Goal: Transaction & Acquisition: Book appointment/travel/reservation

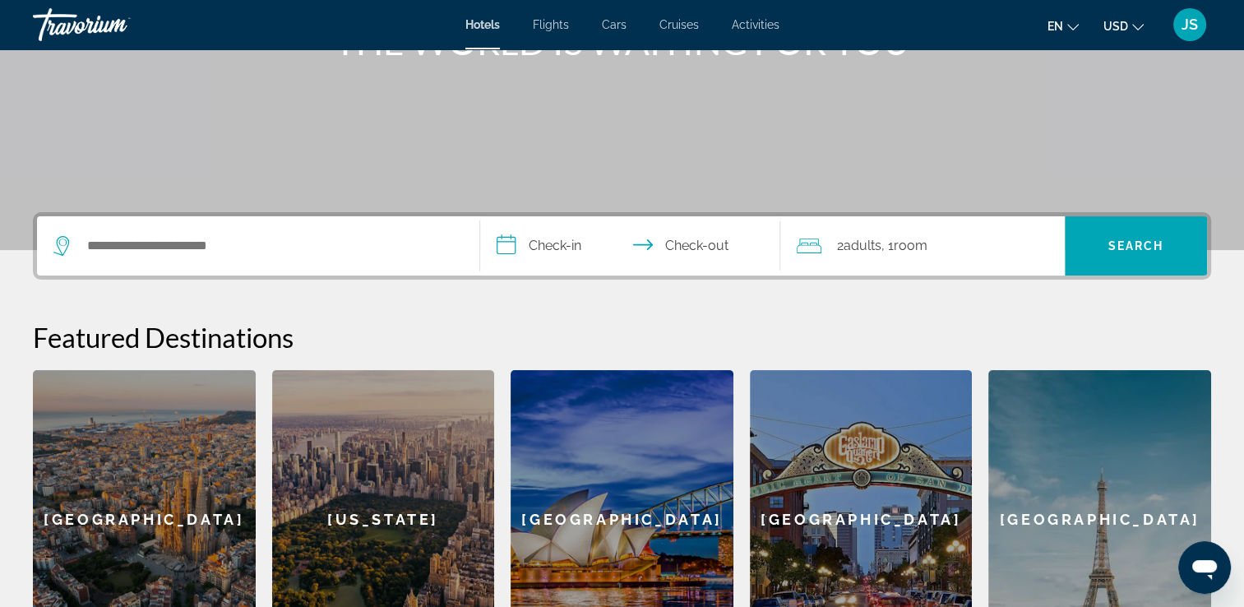
scroll to position [266, 0]
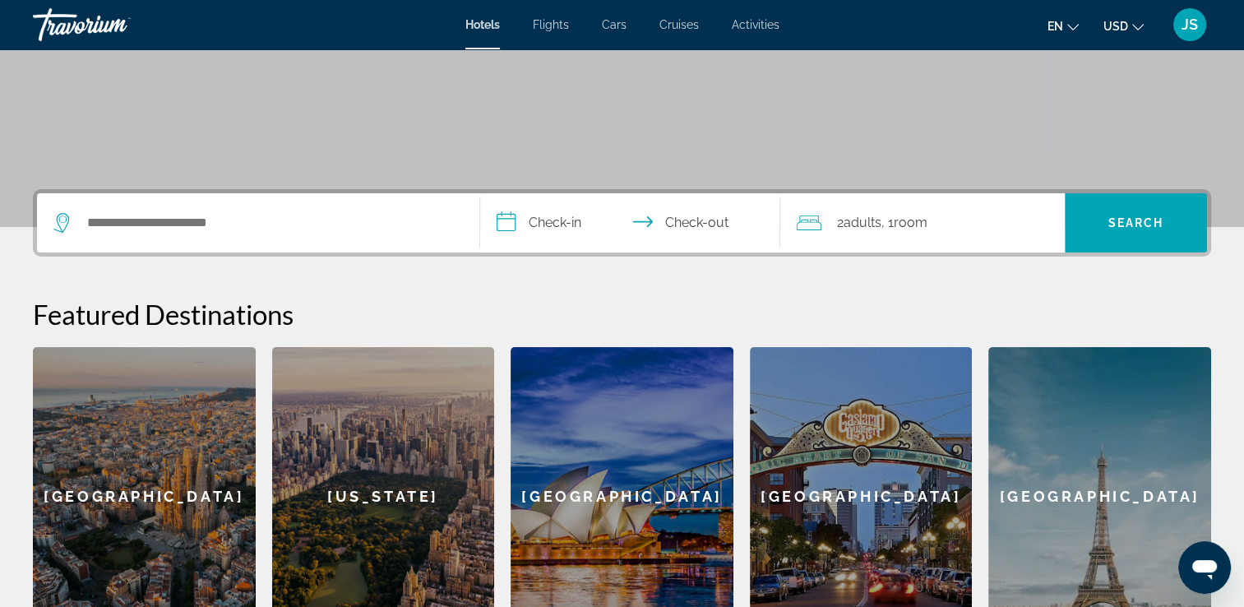
click at [192, 239] on div "Search widget" at bounding box center [257, 222] width 409 height 59
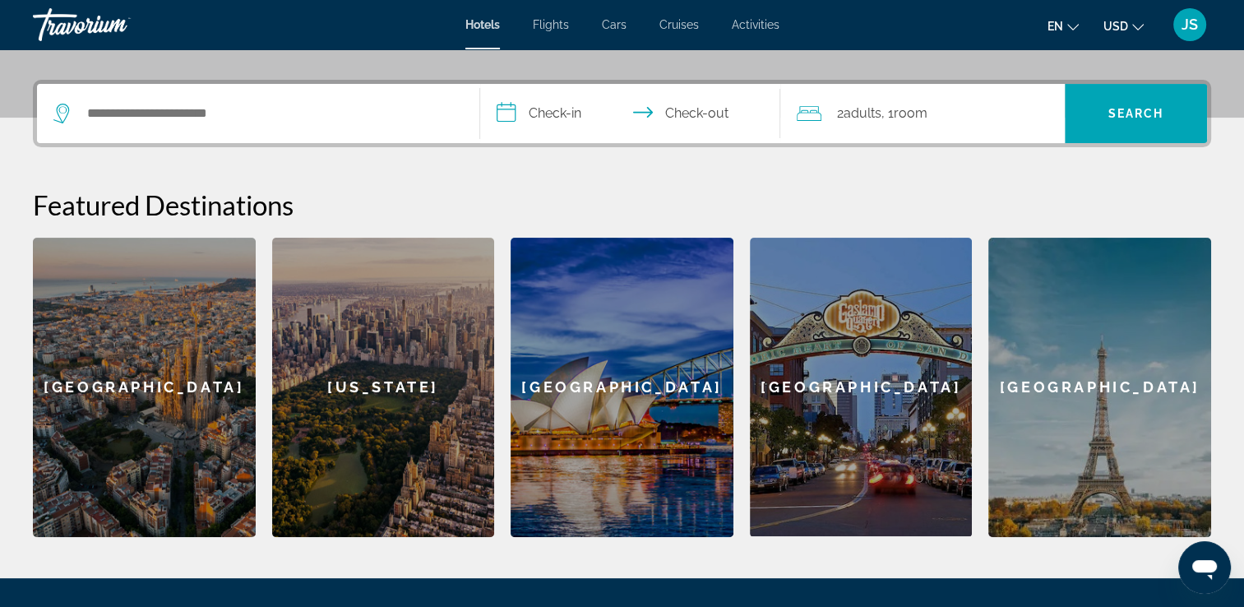
scroll to position [401, 0]
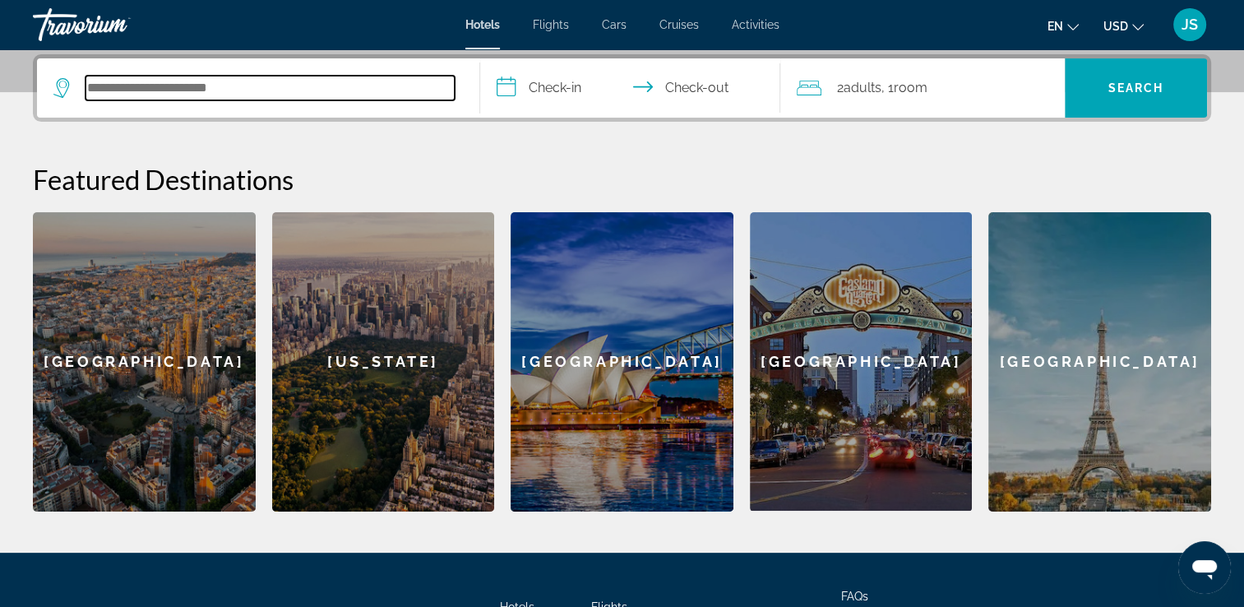
click at [175, 97] on input "Search hotel destination" at bounding box center [269, 88] width 369 height 25
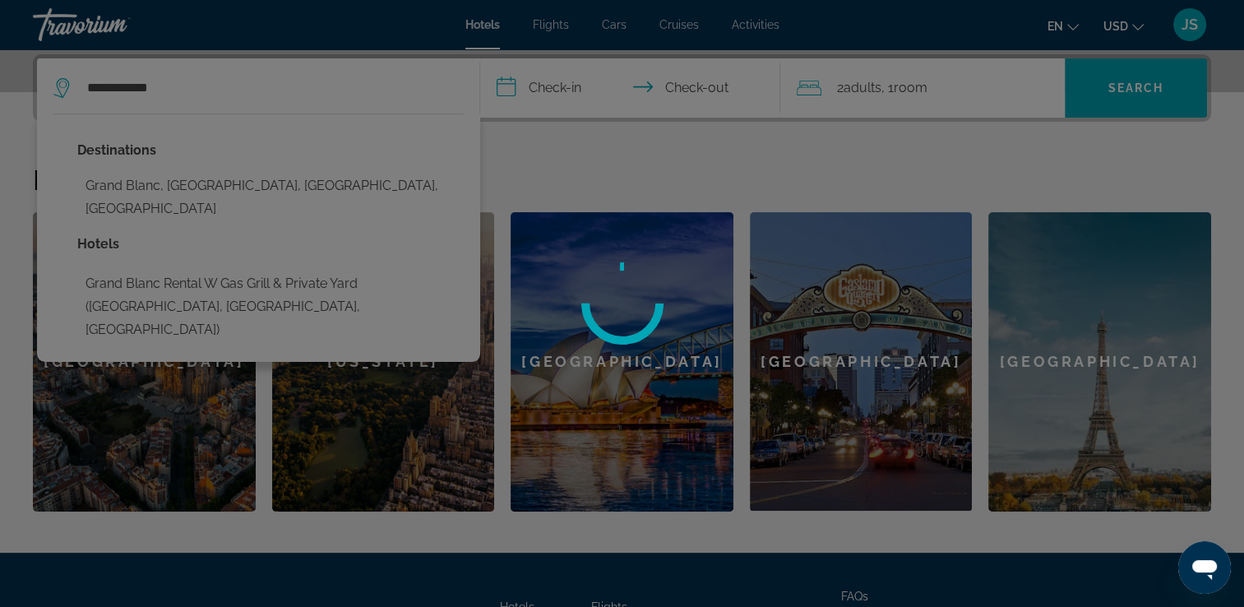
click at [108, 186] on div at bounding box center [622, 303] width 1244 height 607
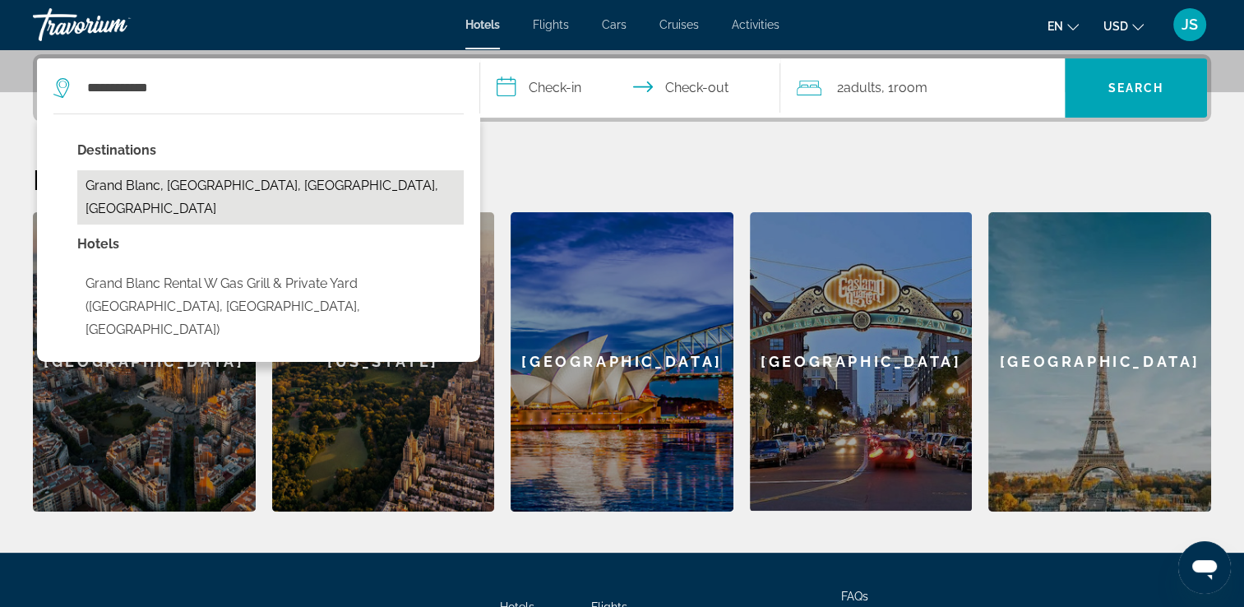
click at [140, 187] on button "Grand Blanc, [GEOGRAPHIC_DATA], [GEOGRAPHIC_DATA], [GEOGRAPHIC_DATA]" at bounding box center [270, 197] width 386 height 54
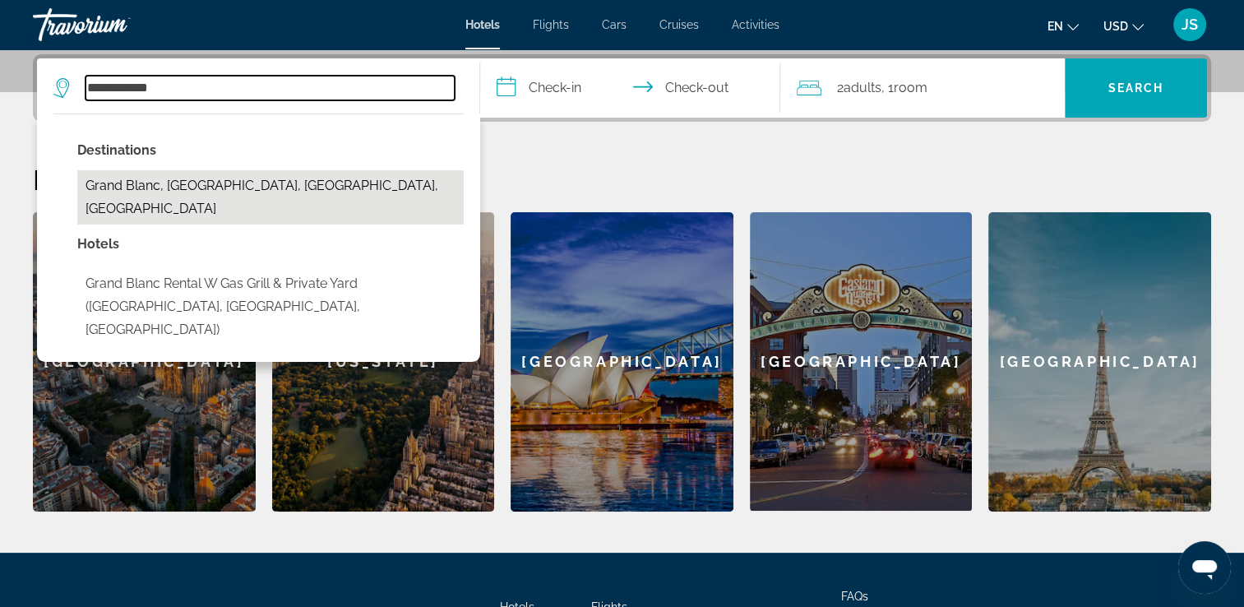
type input "**********"
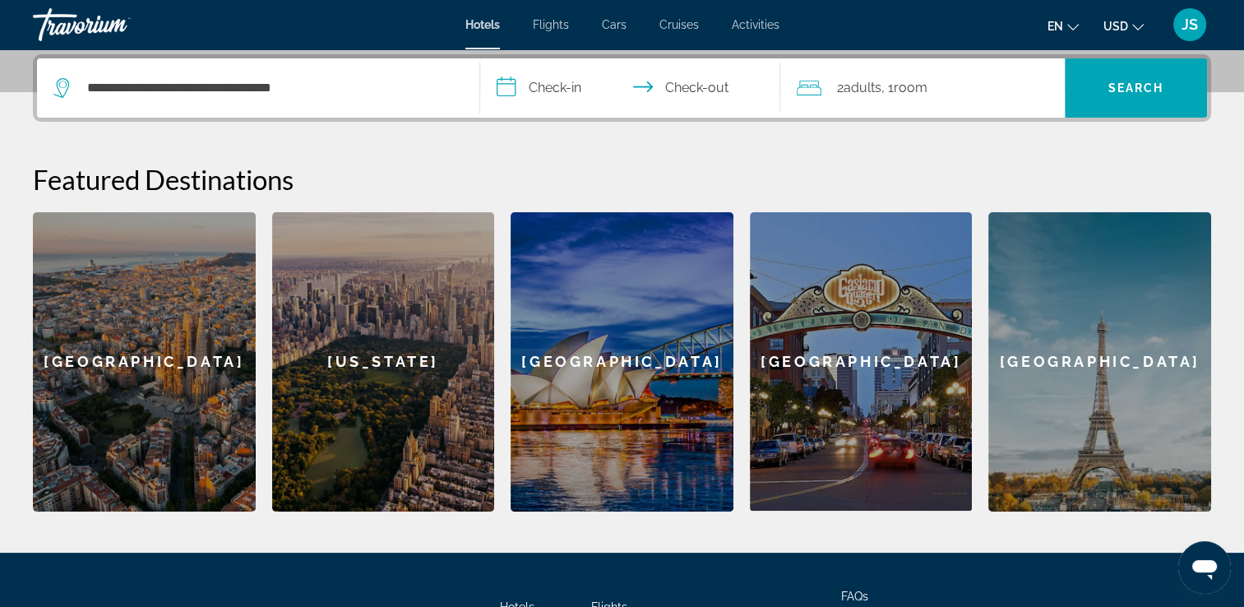
click at [877, 97] on span "2 Adult Adults" at bounding box center [858, 87] width 44 height 23
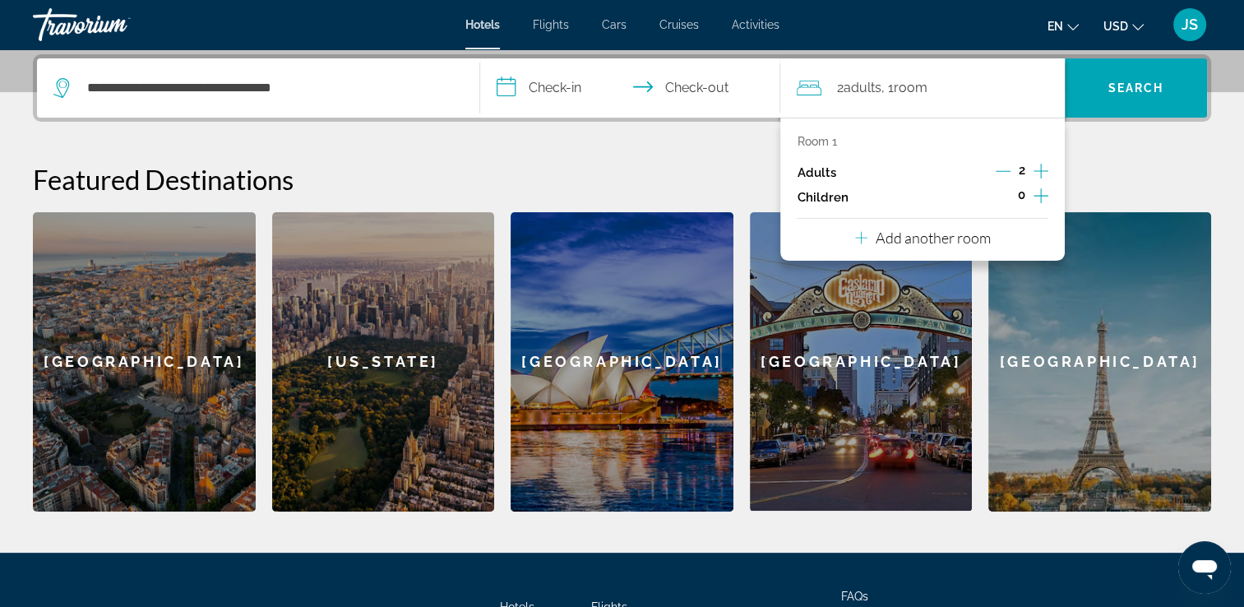
click at [943, 232] on p "Add another room" at bounding box center [932, 238] width 115 height 18
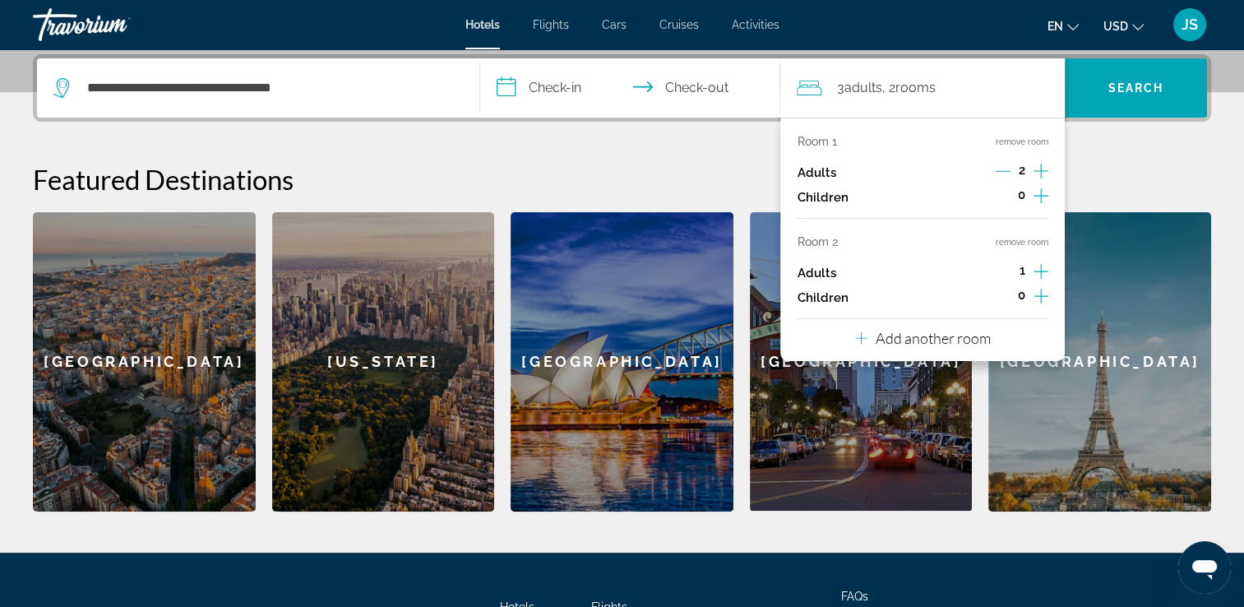
click at [1042, 298] on icon "Increment children" at bounding box center [1040, 296] width 15 height 20
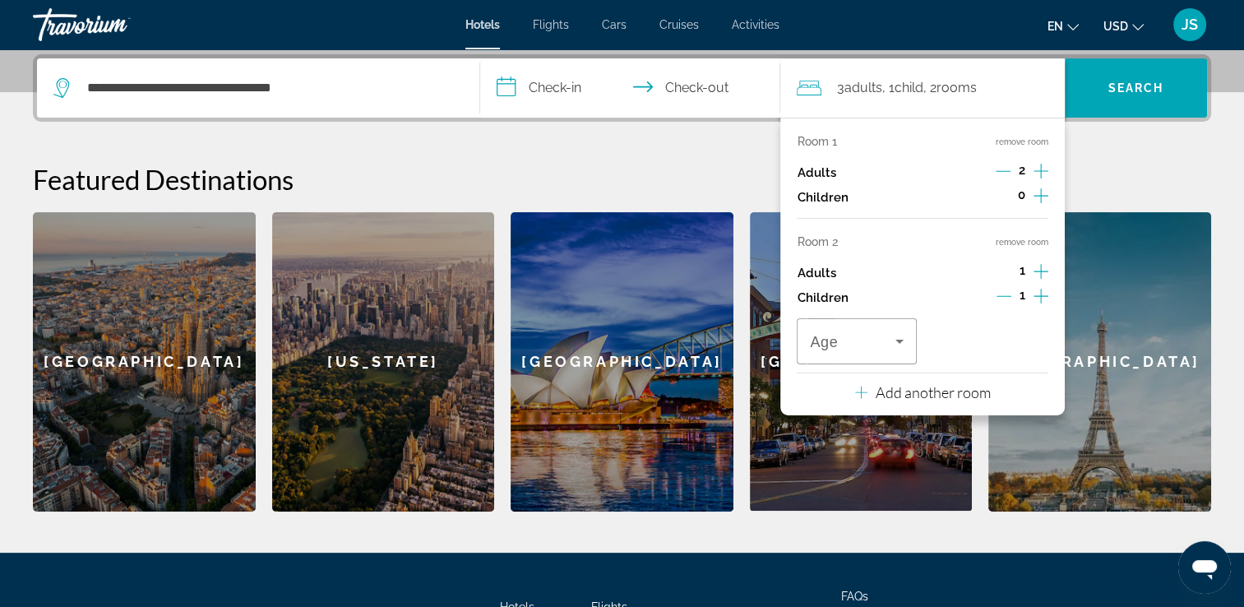
click at [1048, 191] on button "Increment children" at bounding box center [1040, 197] width 15 height 25
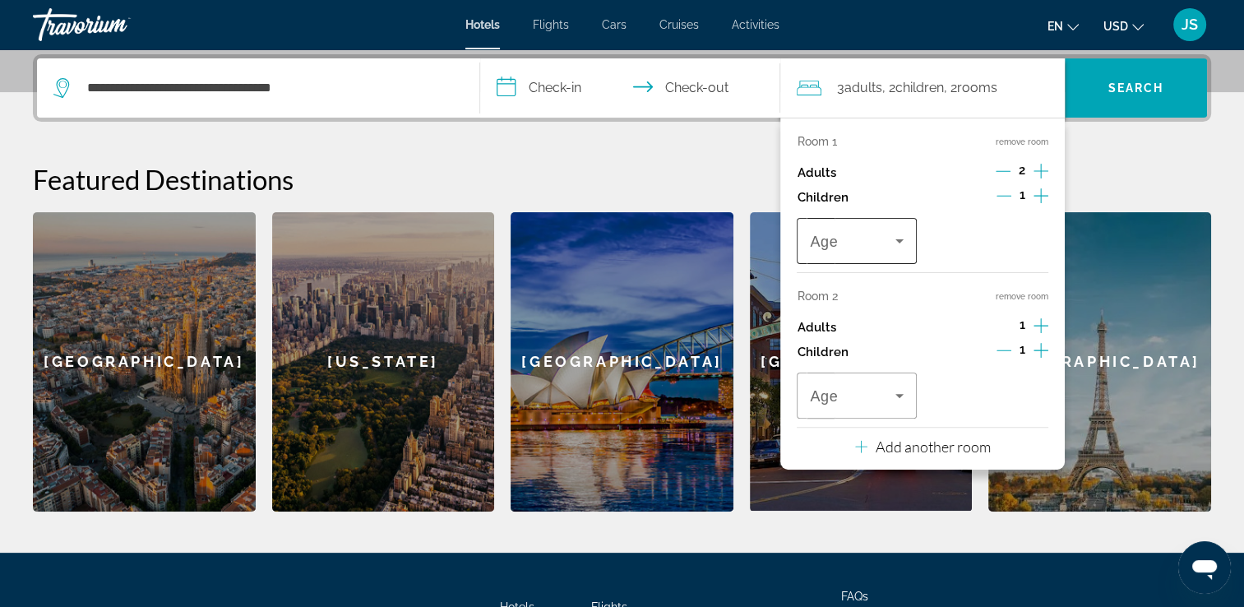
click at [803, 233] on div "Age" at bounding box center [855, 241] width 119 height 46
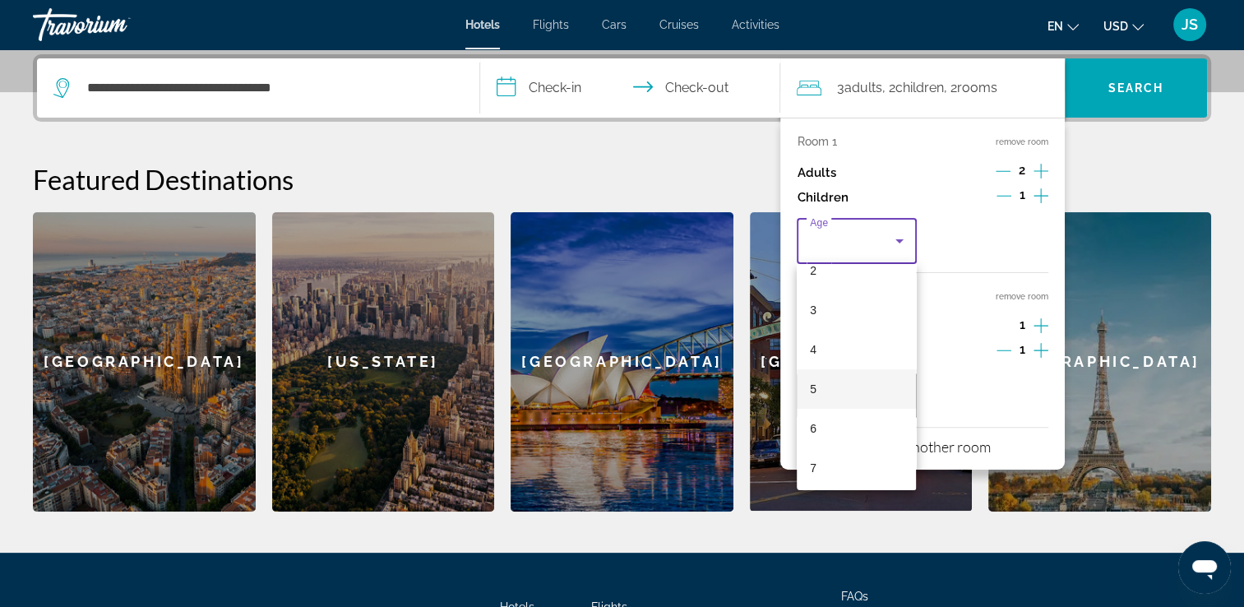
scroll to position [100, 0]
drag, startPoint x: 836, startPoint y: 482, endPoint x: 900, endPoint y: 334, distance: 162.0
click at [900, 334] on div "0 1 2 3 4 5 6 7 8 9 10 11 12 13 14 15 16 17" at bounding box center [855, 377] width 119 height 226
click at [858, 399] on mat-option "9" at bounding box center [855, 392] width 119 height 39
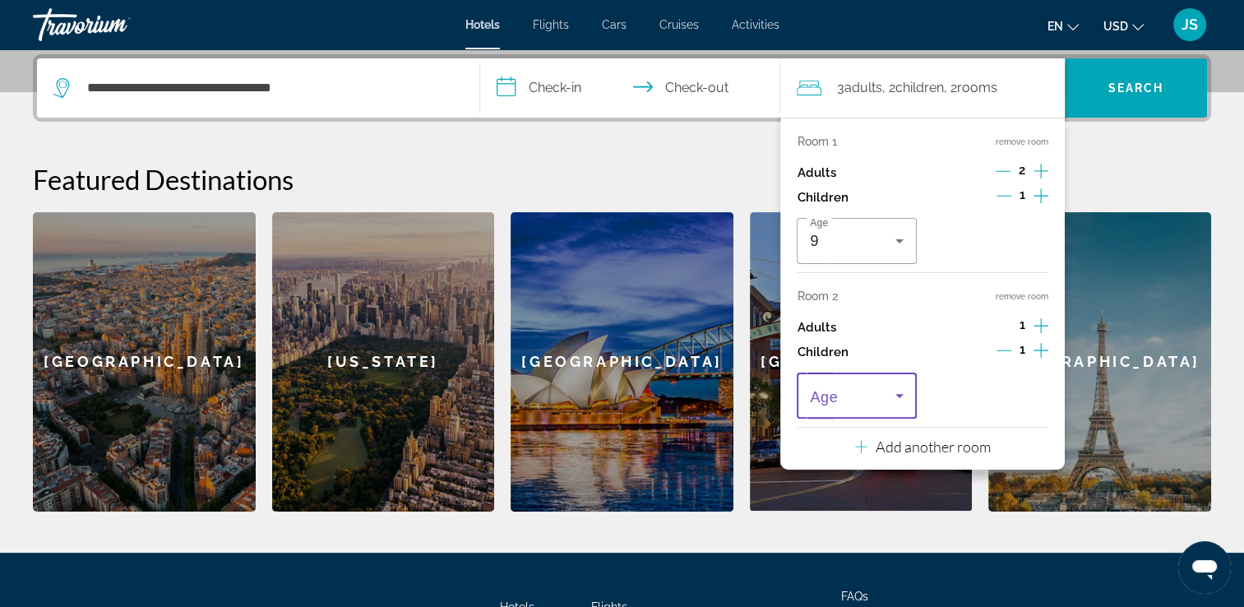
click at [871, 397] on span "Travelers: 3 adults, 2 children" at bounding box center [852, 395] width 85 height 20
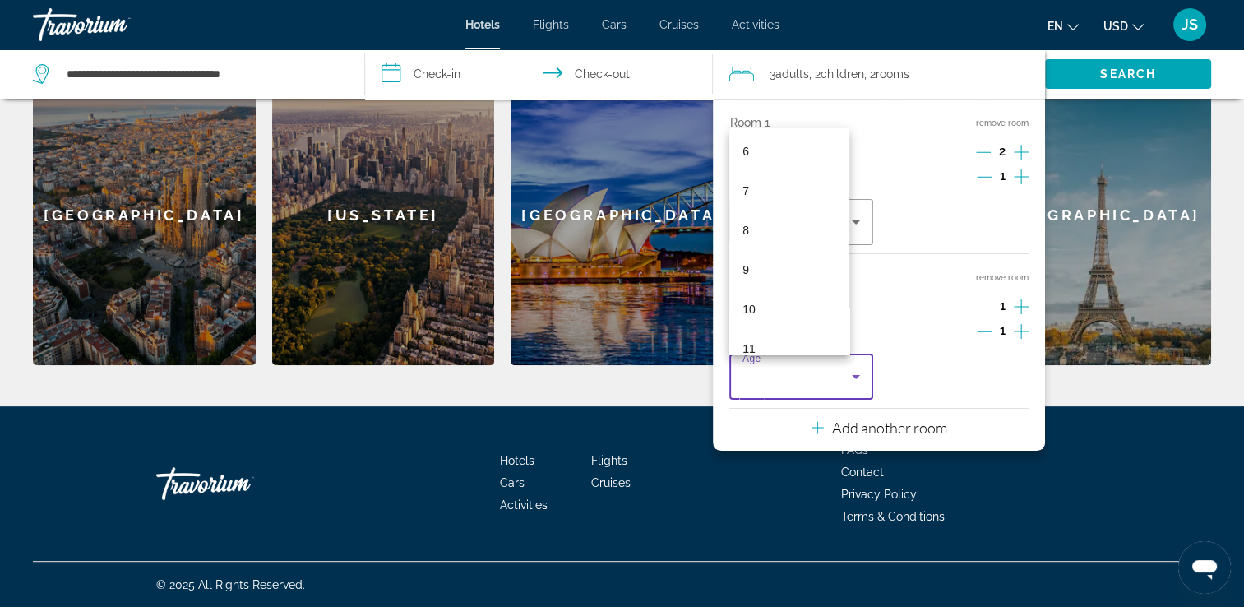
scroll to position [240, 0]
click at [805, 340] on mat-option "11" at bounding box center [788, 348] width 119 height 39
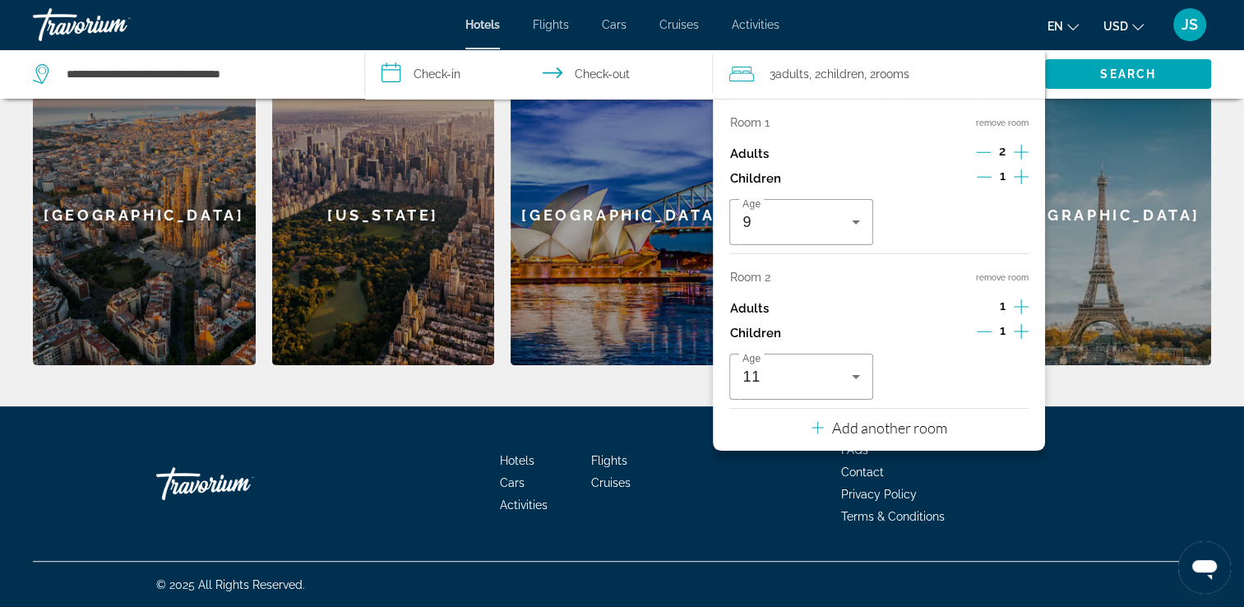
click at [436, 80] on input "**********" at bounding box center [542, 76] width 355 height 54
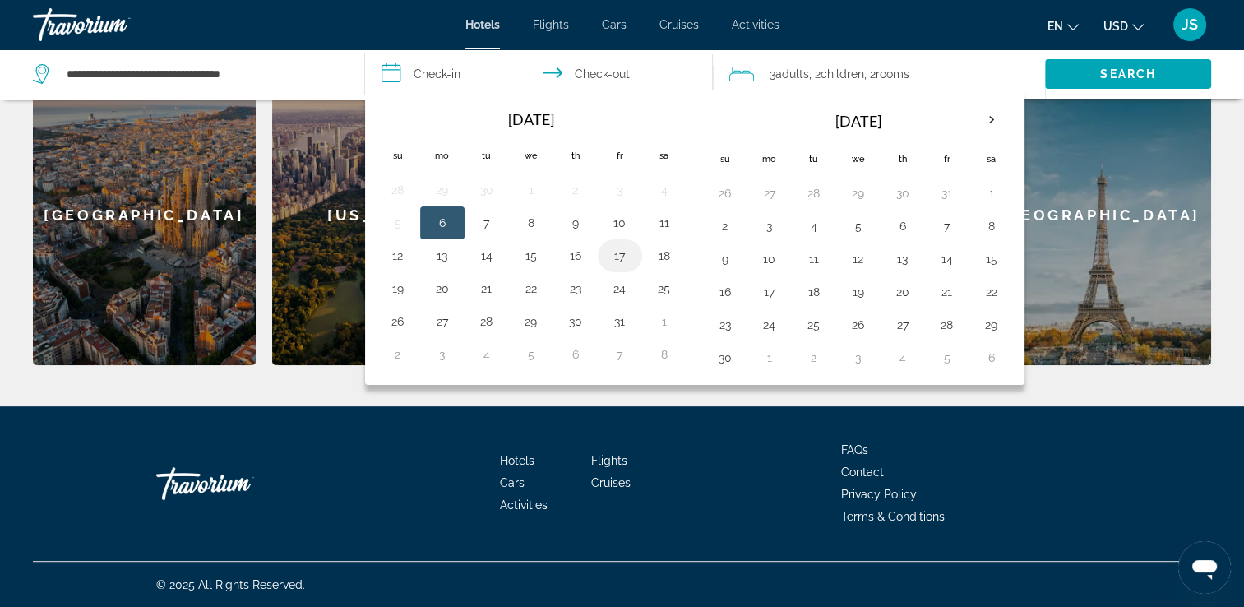
click at [629, 250] on button "17" at bounding box center [620, 255] width 26 height 23
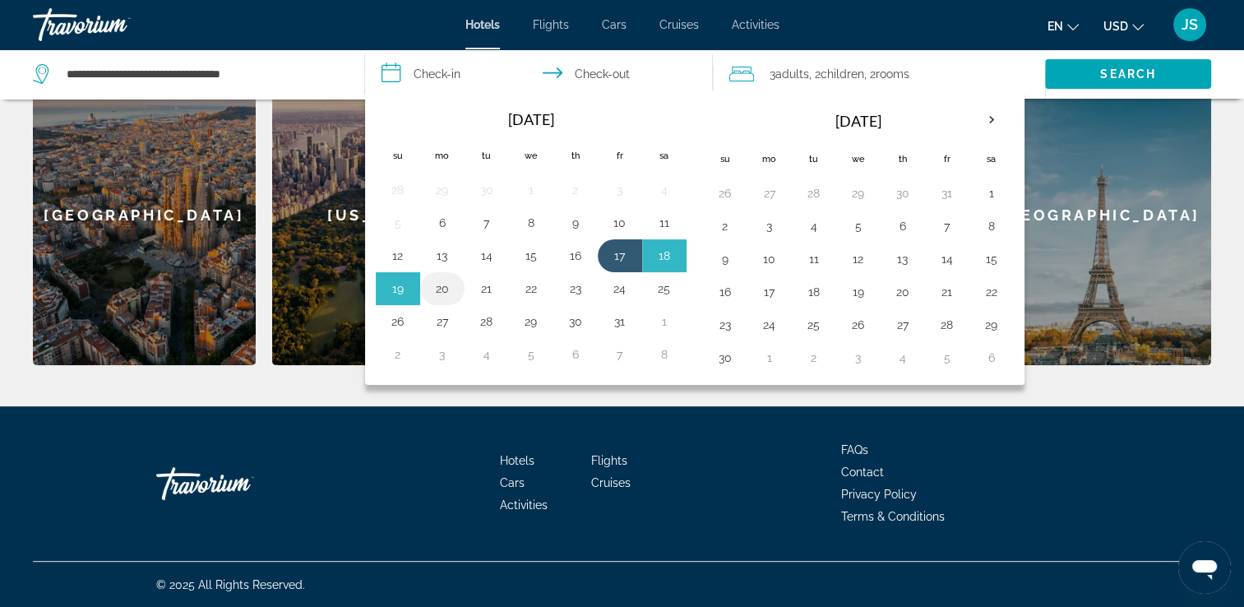
click at [441, 291] on button "20" at bounding box center [442, 288] width 26 height 23
type input "**********"
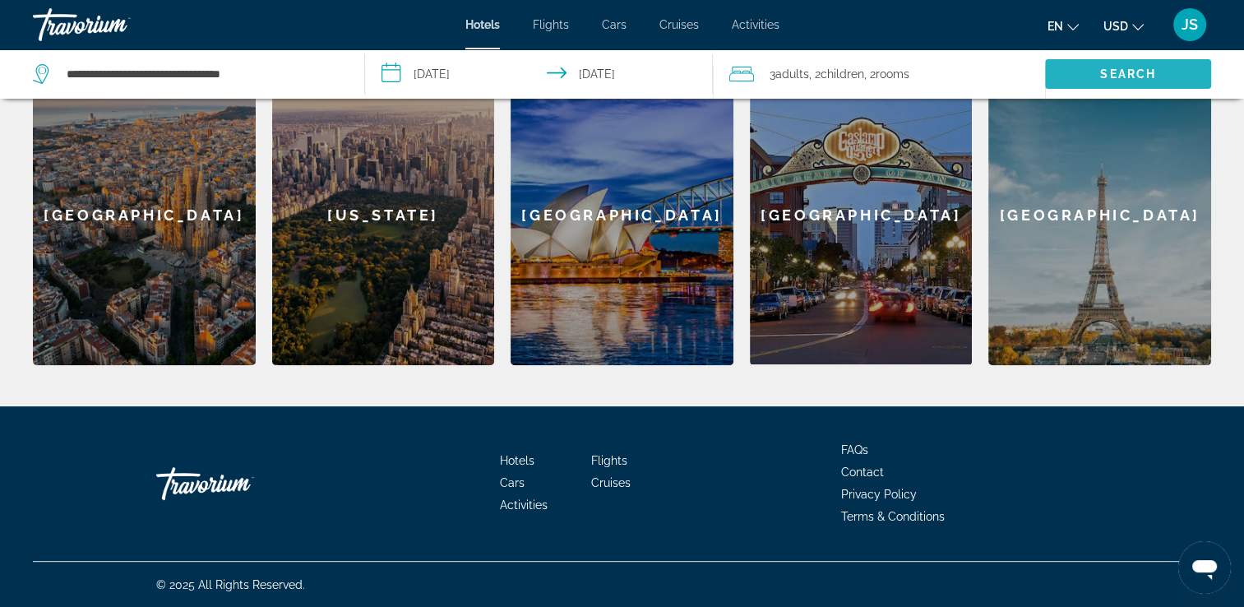
click at [1138, 72] on span "Search" at bounding box center [1128, 73] width 56 height 13
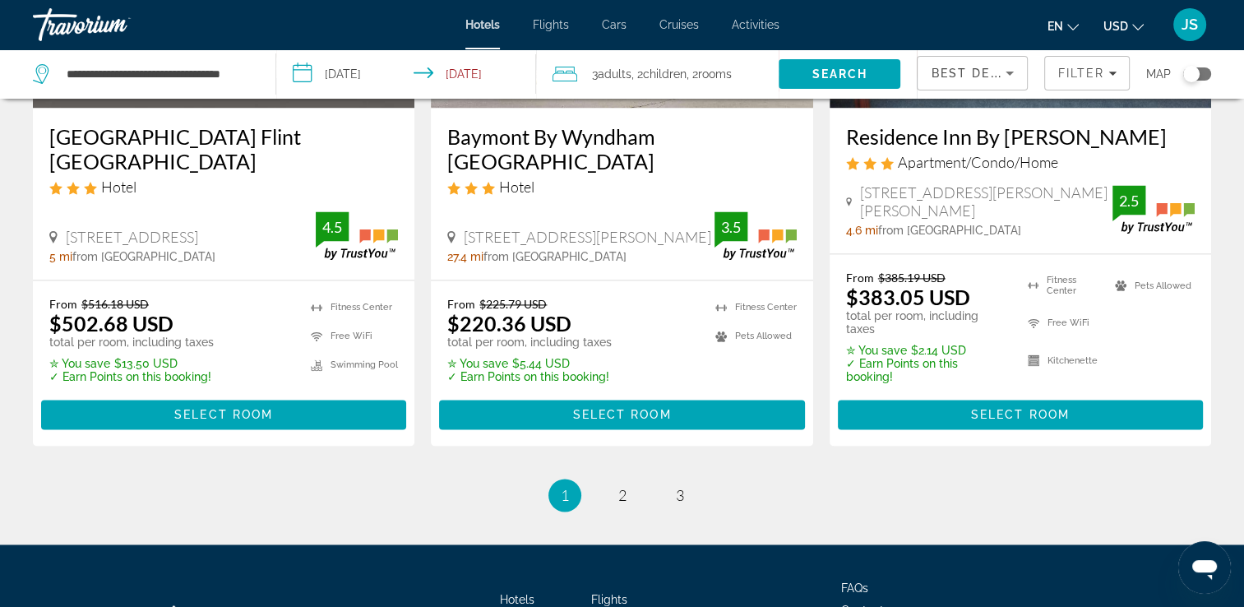
scroll to position [2308, 0]
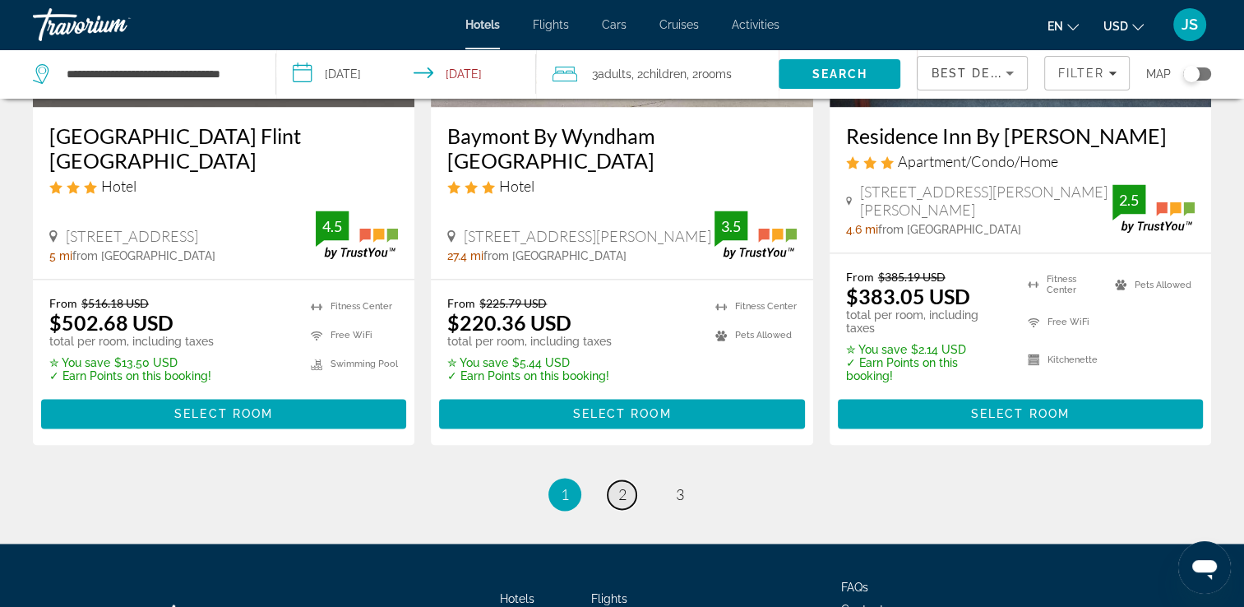
click at [630, 480] on link "page 2" at bounding box center [621, 494] width 29 height 29
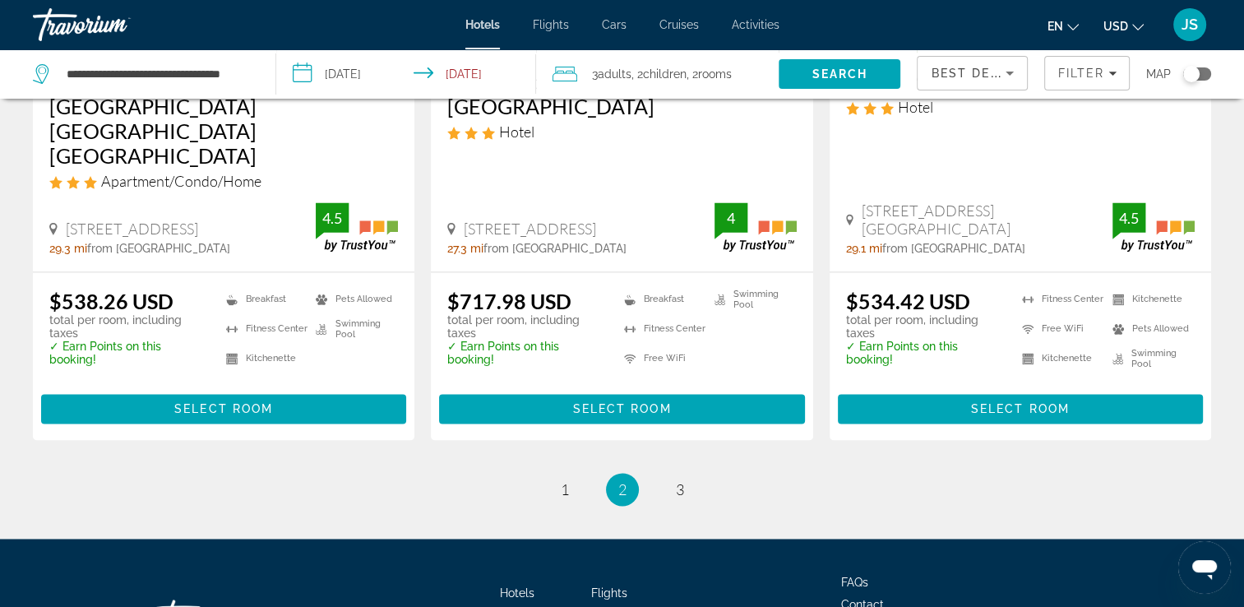
scroll to position [2344, 0]
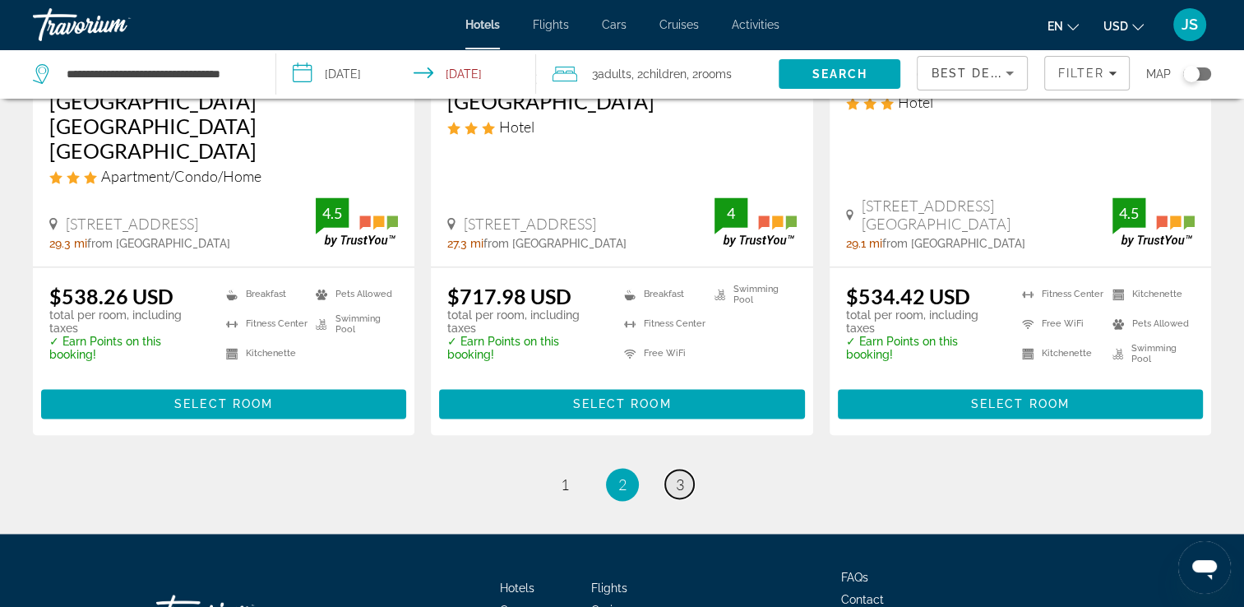
click at [683, 475] on span "3" at bounding box center [680, 484] width 8 height 18
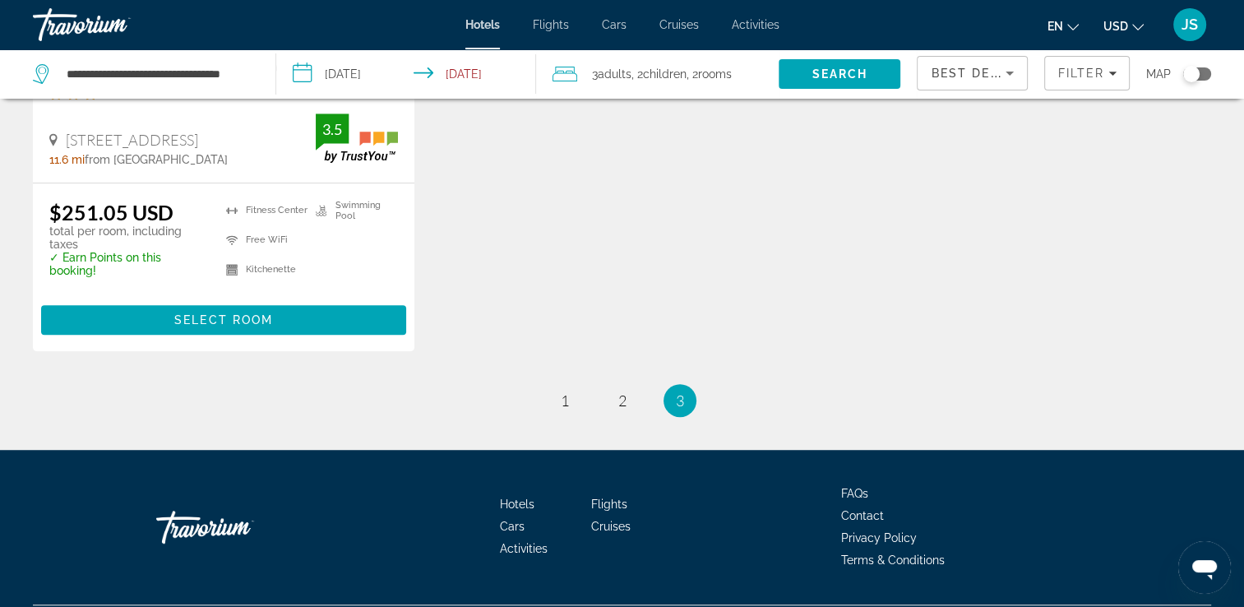
scroll to position [1036, 0]
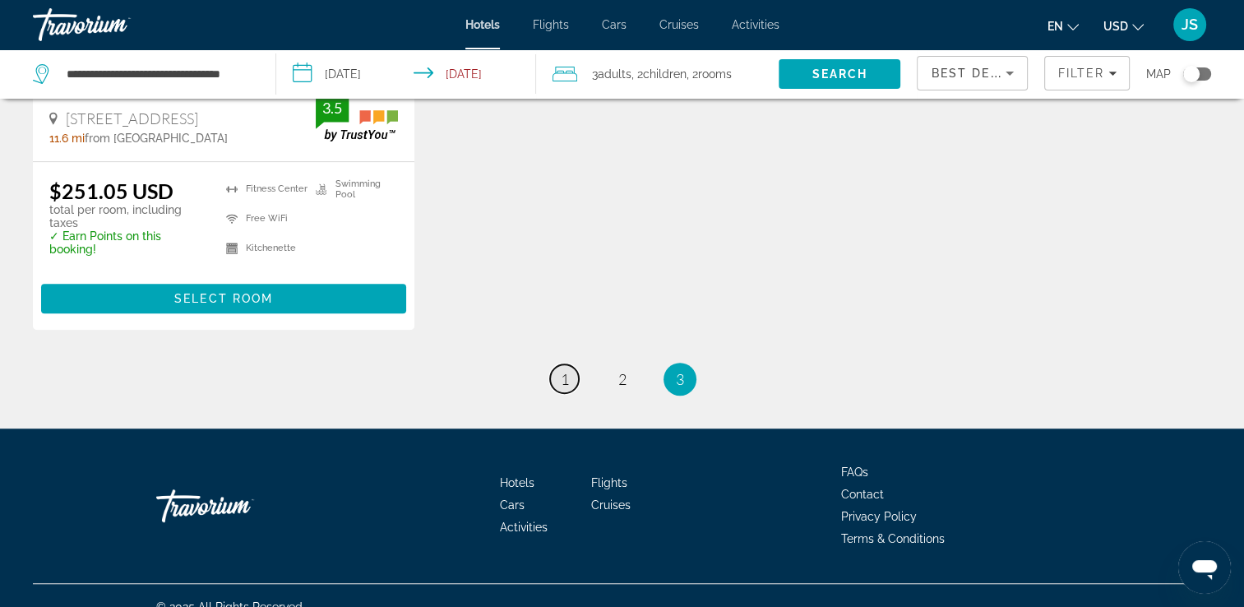
click at [562, 370] on span "1" at bounding box center [565, 379] width 8 height 18
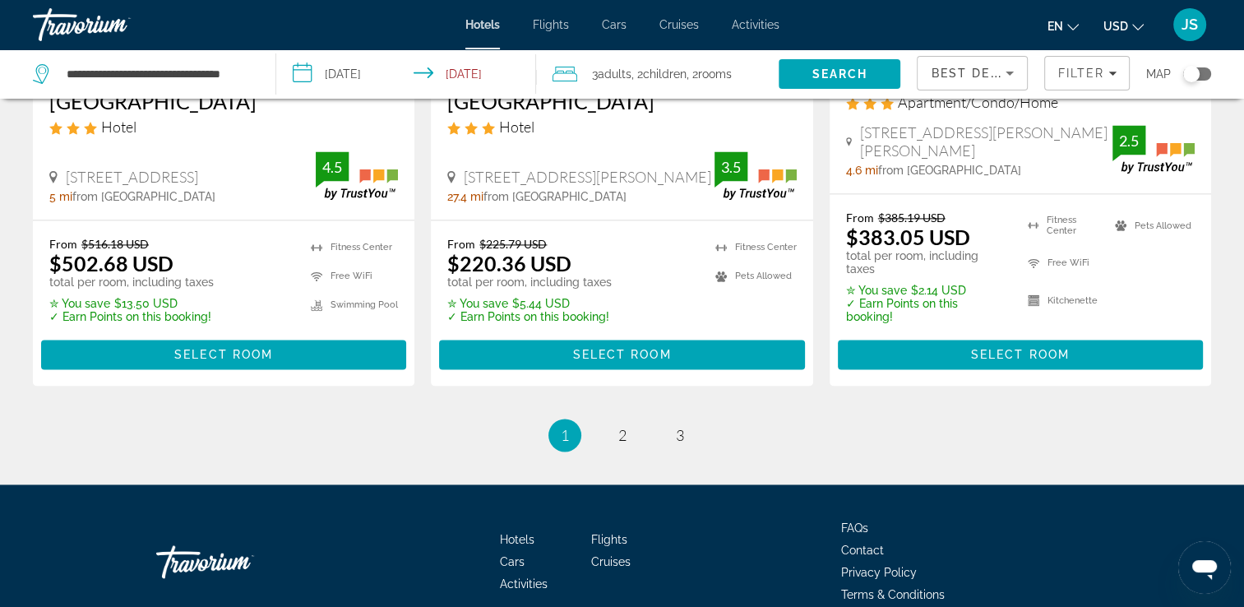
scroll to position [2370, 0]
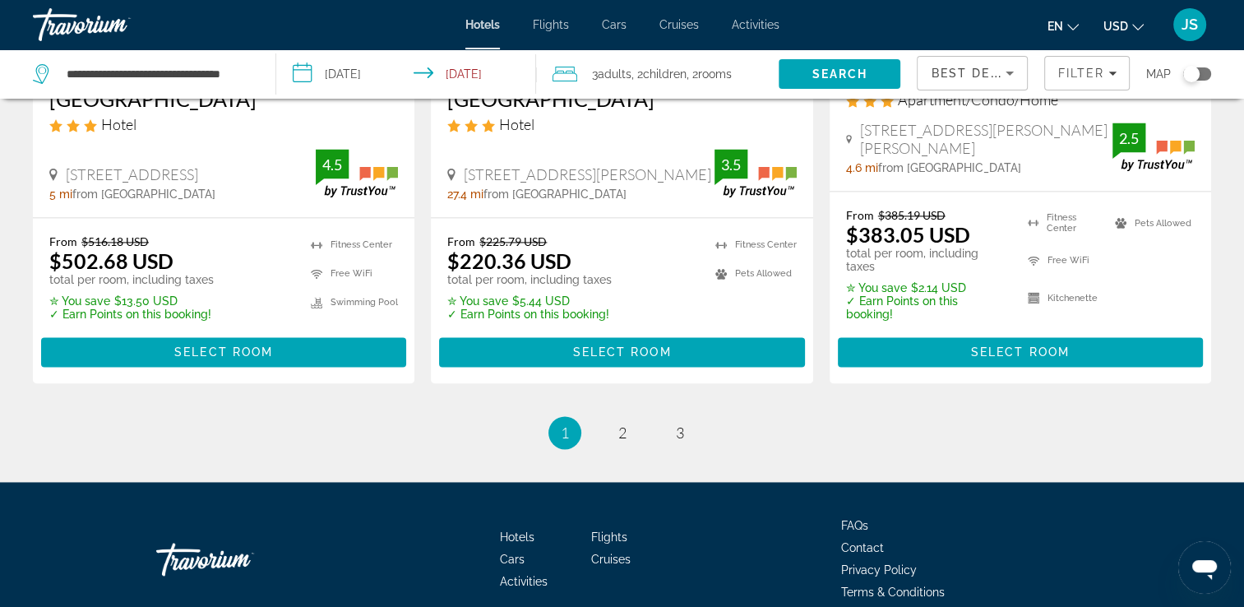
click at [633, 416] on li "page 2" at bounding box center [622, 432] width 33 height 33
click at [626, 423] on span "2" at bounding box center [622, 432] width 8 height 18
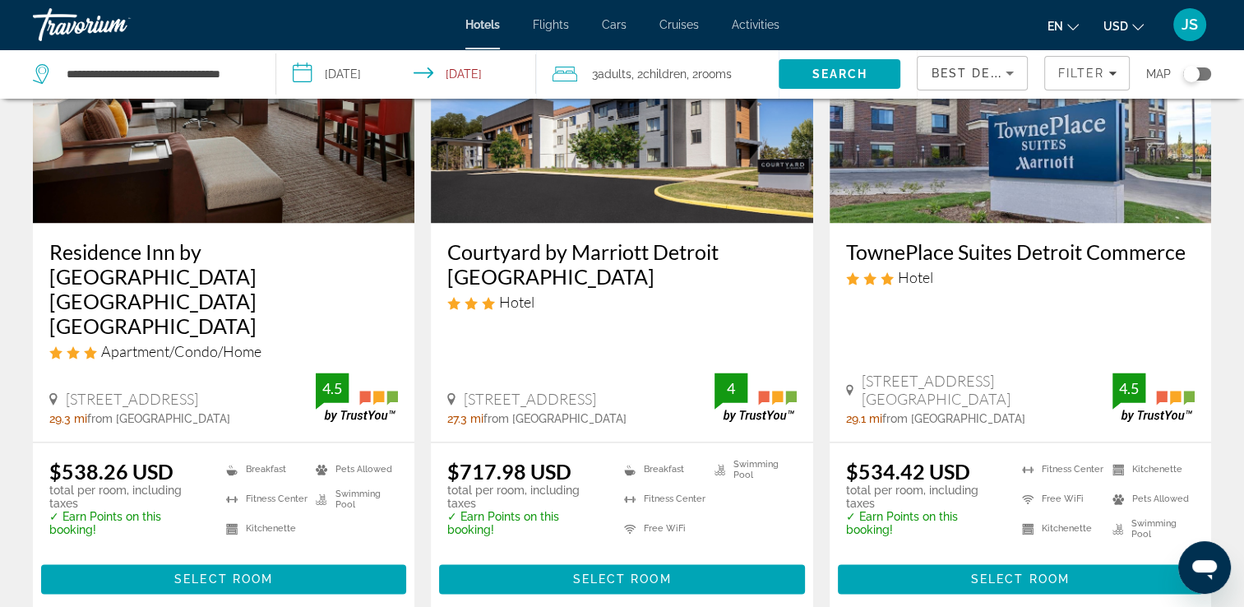
scroll to position [2351, 0]
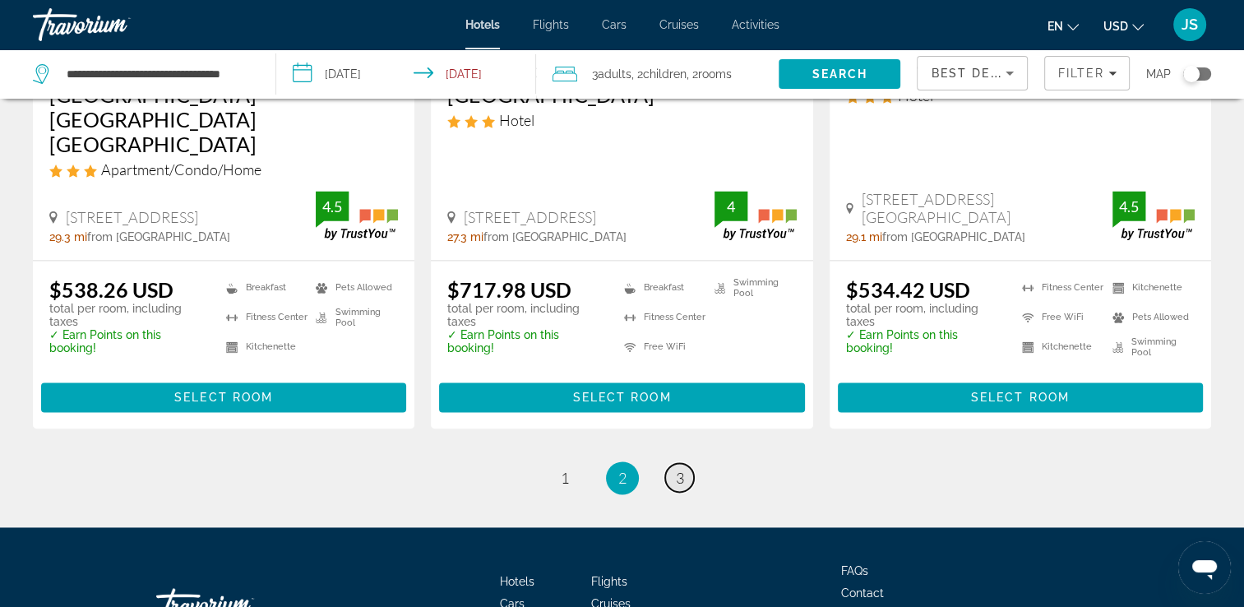
click at [688, 463] on link "page 3" at bounding box center [679, 477] width 29 height 29
